Goal: Task Accomplishment & Management: Use online tool/utility

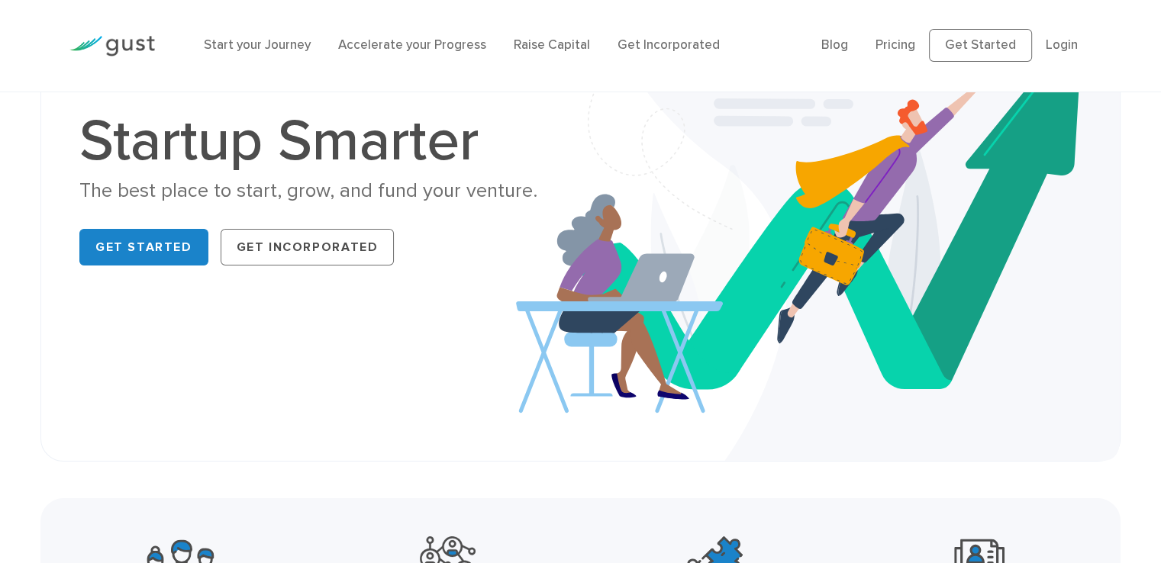
scroll to position [153, 0]
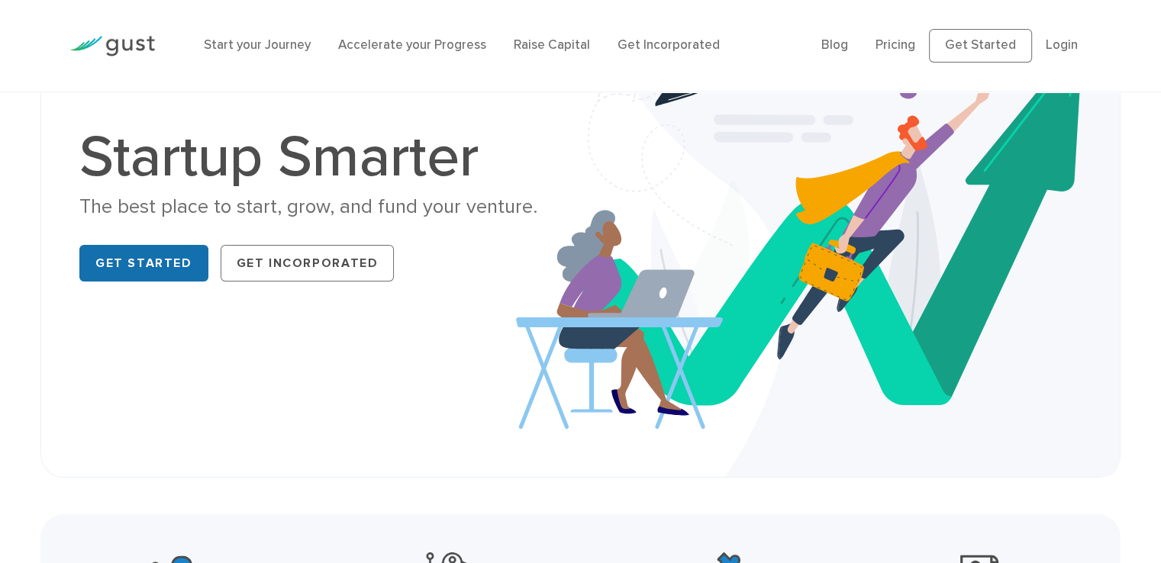
click at [158, 262] on link "Get Started" at bounding box center [143, 263] width 129 height 37
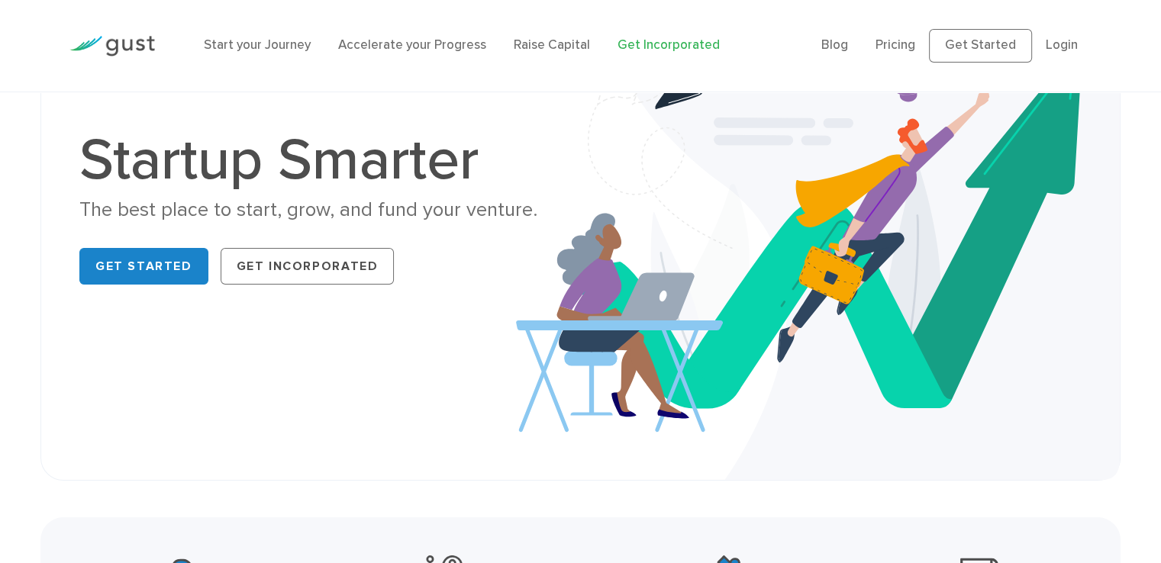
click at [672, 40] on link "Get Incorporated" at bounding box center [668, 44] width 102 height 15
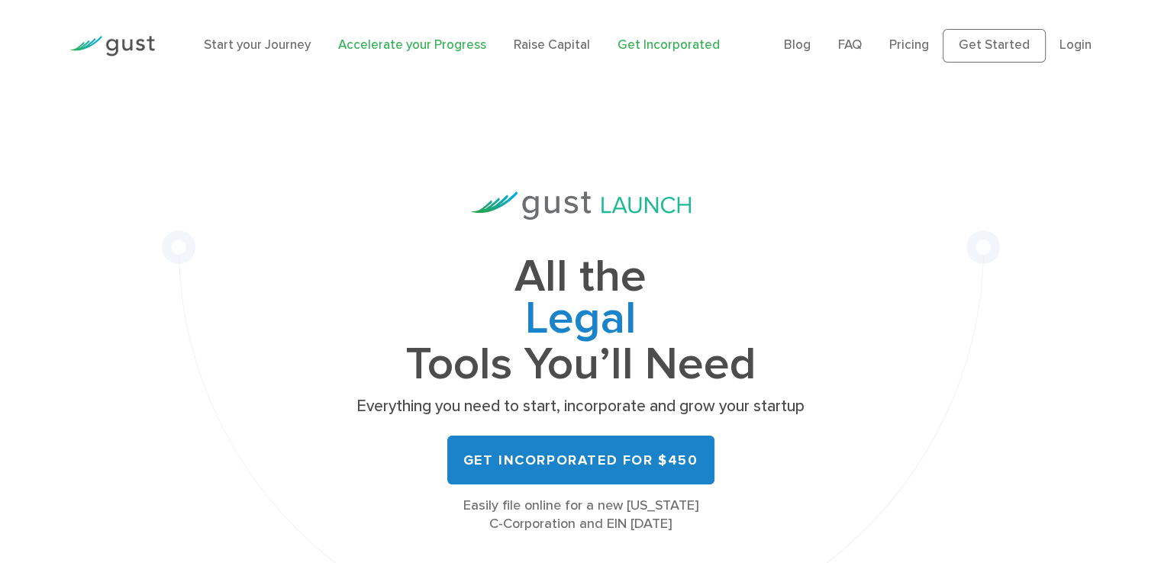
click at [372, 50] on link "Accelerate your Progress" at bounding box center [412, 44] width 148 height 15
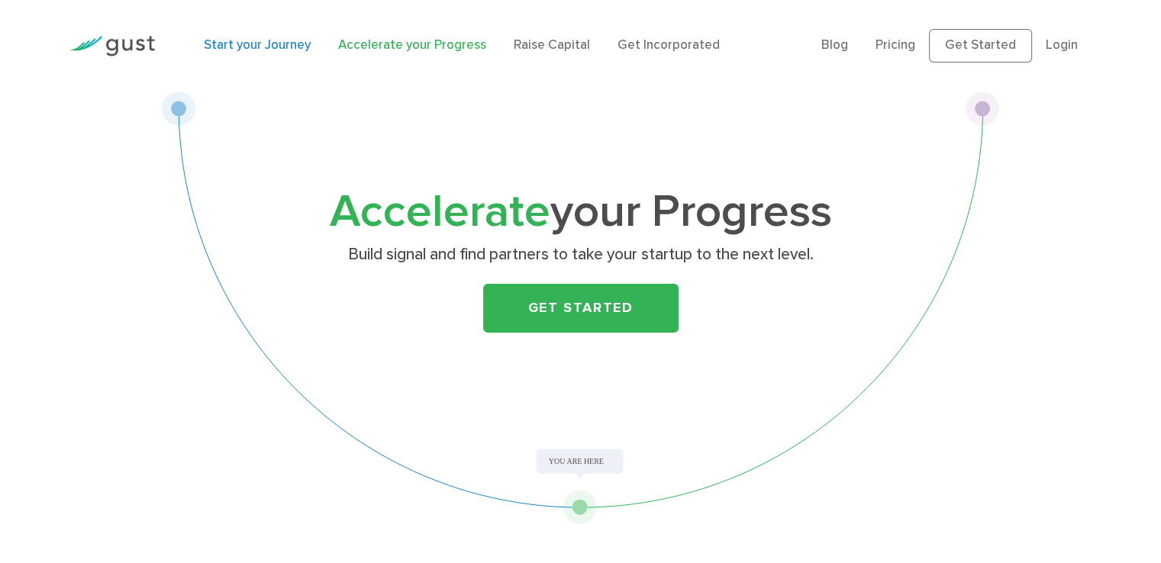
click at [235, 47] on link "Start your Journey" at bounding box center [257, 44] width 107 height 15
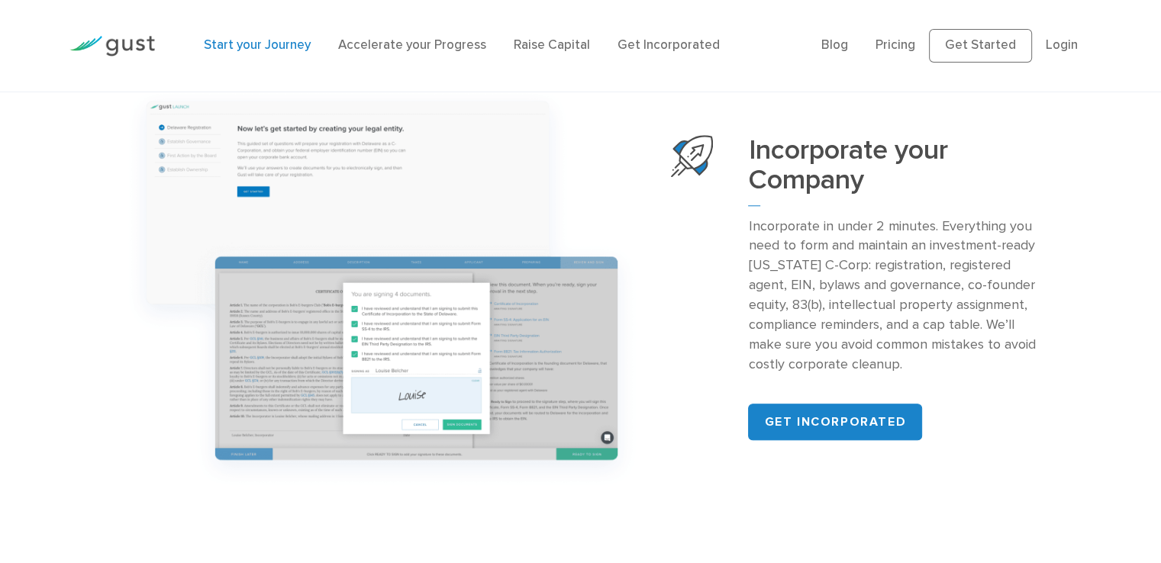
scroll to position [1526, 0]
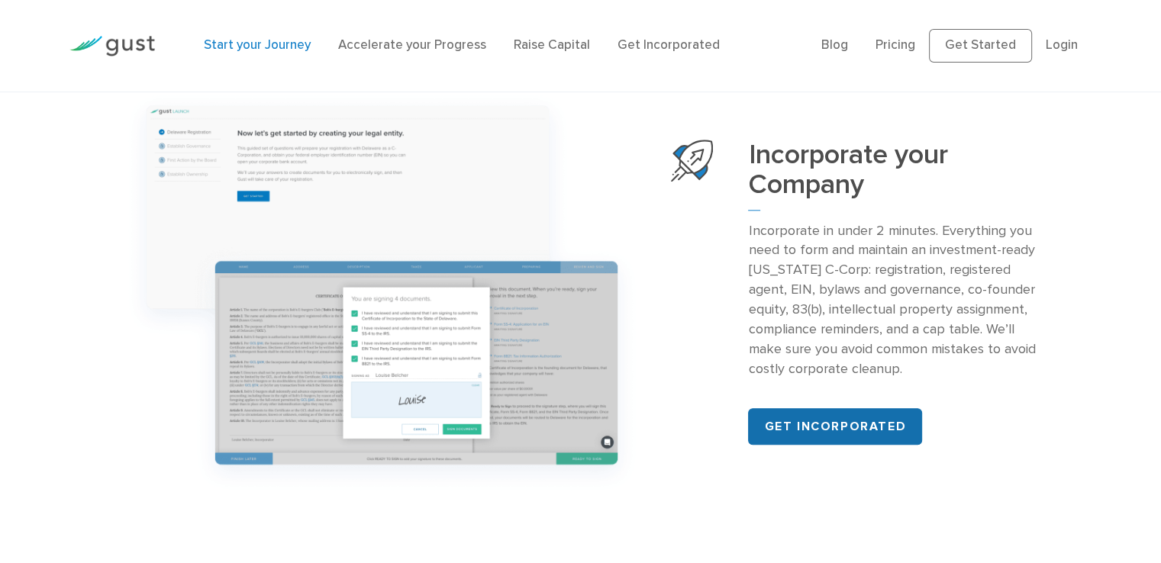
click at [810, 428] on link "Get incorporated" at bounding box center [835, 426] width 174 height 37
